Goal: Information Seeking & Learning: Check status

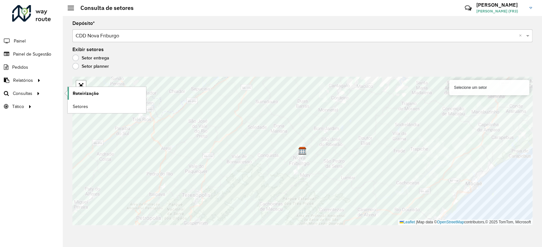
click at [91, 94] on span "Roteirização" at bounding box center [86, 93] width 26 height 7
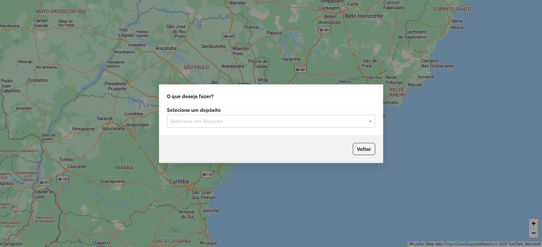
click at [322, 121] on input "text" at bounding box center [264, 122] width 189 height 8
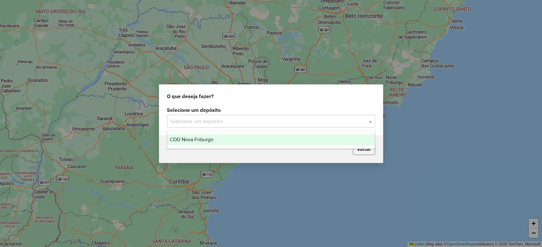
click at [366, 150] on button "Voltar" at bounding box center [363, 149] width 22 height 12
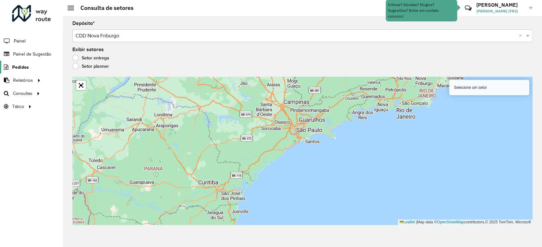
click at [0, 0] on div "Aguarde..." at bounding box center [0, 0] width 0 height 0
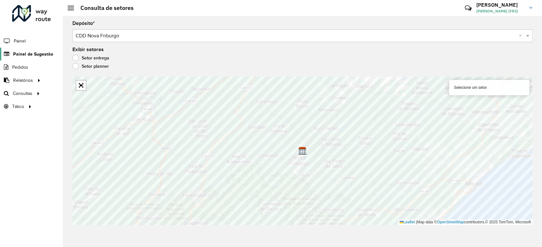
click at [34, 55] on span "Painel de Sugestão" at bounding box center [33, 54] width 40 height 7
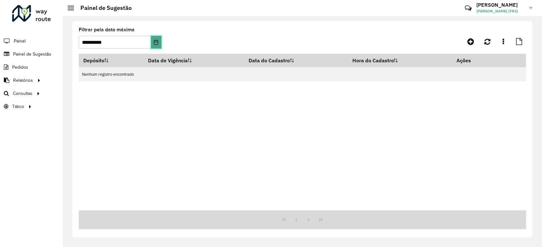
click at [157, 40] on icon "Choose Date" at bounding box center [156, 42] width 4 height 5
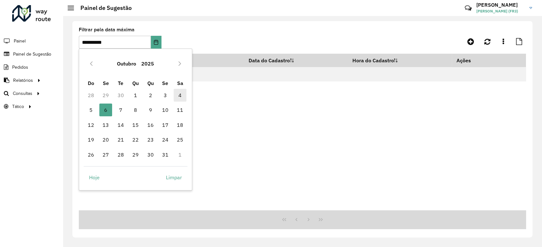
click at [183, 92] on span "4" at bounding box center [179, 95] width 13 height 13
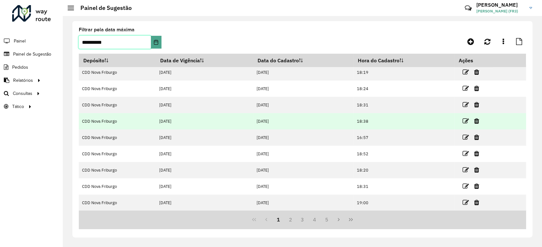
scroll to position [52, 0]
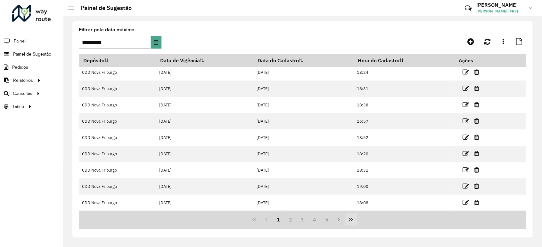
click at [350, 221] on icon "Last Page" at bounding box center [350, 219] width 5 height 5
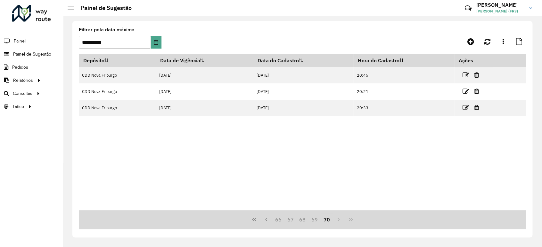
click at [323, 220] on button "70" at bounding box center [326, 220] width 12 height 12
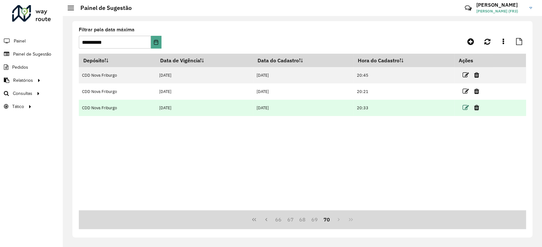
click at [466, 106] on icon at bounding box center [465, 108] width 6 height 6
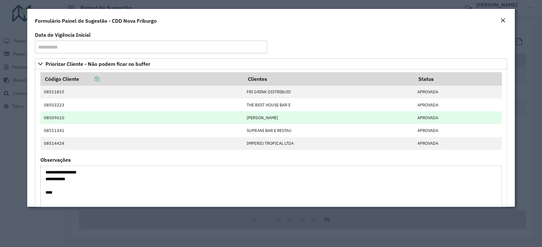
scroll to position [52, 0]
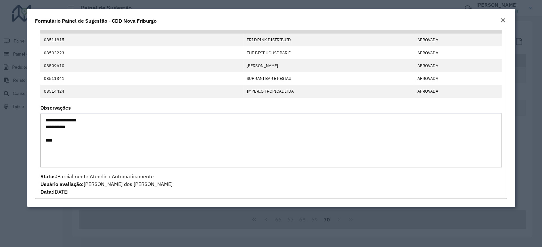
click at [504, 20] on em "Close" at bounding box center [502, 20] width 5 height 5
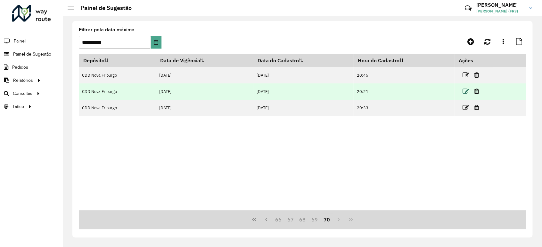
click at [463, 89] on icon at bounding box center [465, 91] width 6 height 6
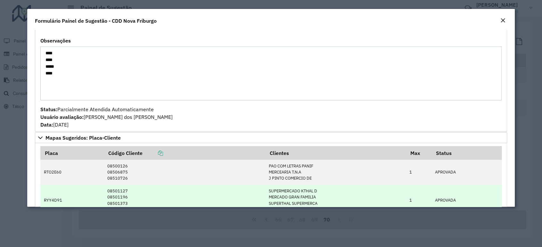
scroll to position [178, 0]
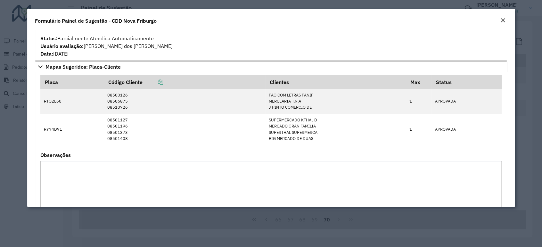
click at [505, 18] on button "Close" at bounding box center [502, 21] width 9 height 8
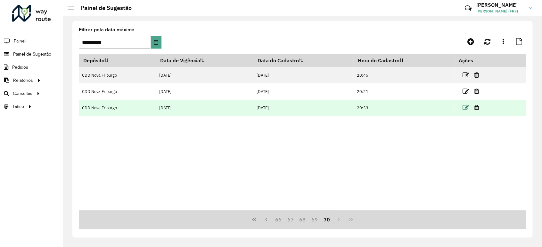
click at [467, 107] on icon at bounding box center [465, 108] width 6 height 6
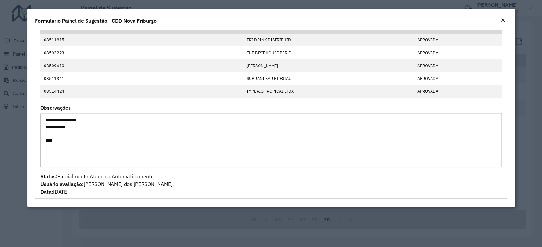
scroll to position [0, 0]
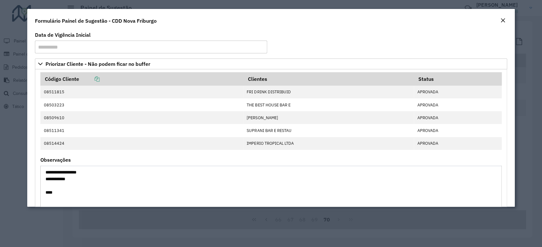
click at [502, 20] on em "Close" at bounding box center [502, 20] width 5 height 5
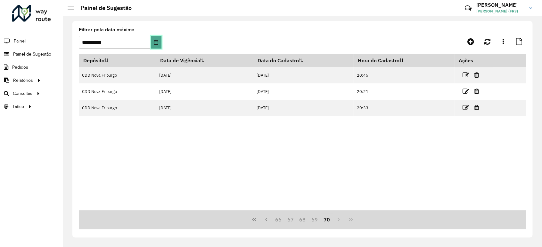
click at [157, 42] on icon "Choose Date" at bounding box center [155, 42] width 5 height 5
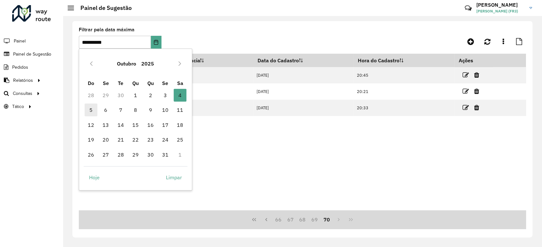
click at [92, 110] on span "5" at bounding box center [90, 110] width 13 height 13
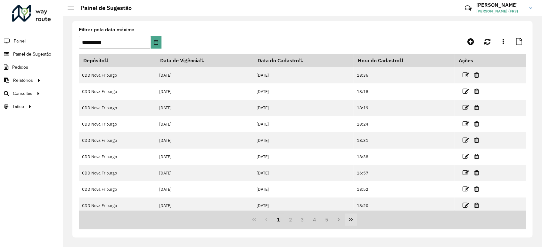
click at [351, 223] on button "Last Page" at bounding box center [350, 220] width 12 height 12
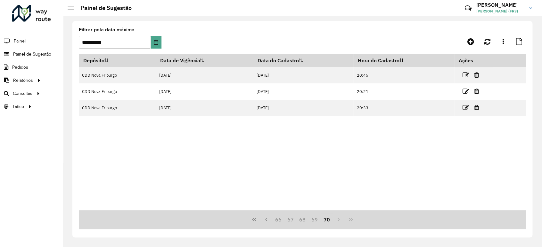
click at [328, 220] on button "70" at bounding box center [326, 220] width 12 height 12
click at [154, 43] on icon "Choose Date" at bounding box center [155, 42] width 5 height 5
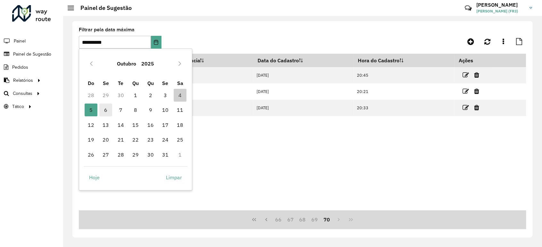
click at [105, 110] on span "6" at bounding box center [105, 110] width 13 height 13
type input "**********"
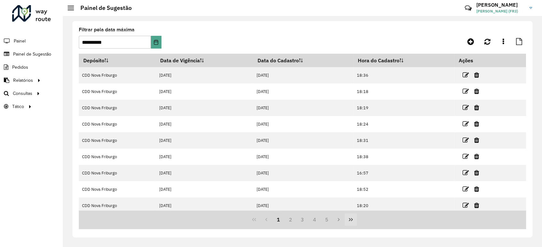
click at [352, 221] on icon "Last Page" at bounding box center [350, 219] width 5 height 5
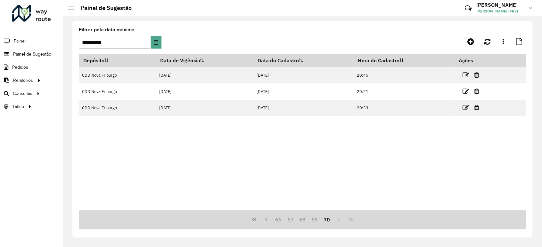
click at [330, 221] on button "70" at bounding box center [326, 220] width 12 height 12
click at [320, 214] on button "70" at bounding box center [326, 220] width 12 height 12
click at [431, 160] on div "Depósito Data de Vigência Data do Cadastro Hora do Cadastro Ações CDD Nova Frib…" at bounding box center [302, 132] width 447 height 157
